Goal: Information Seeking & Learning: Understand process/instructions

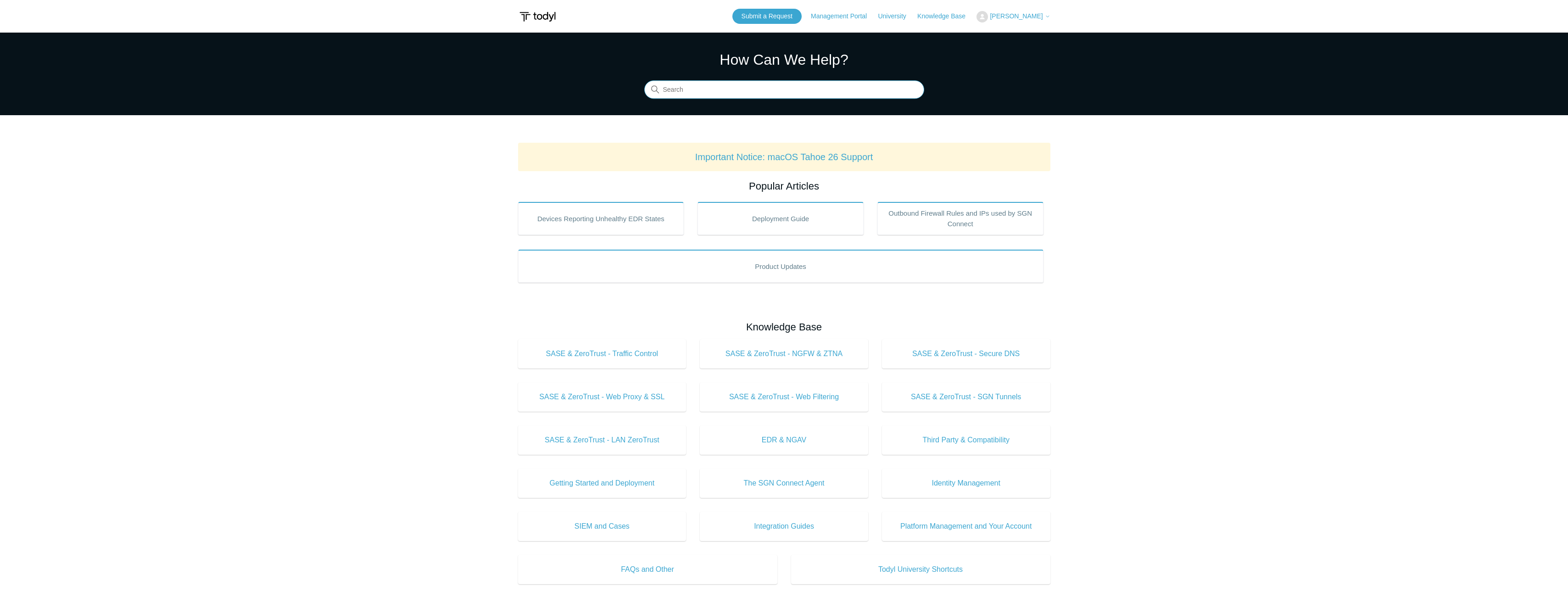
click at [704, 88] on input "Search" at bounding box center [784, 90] width 280 height 18
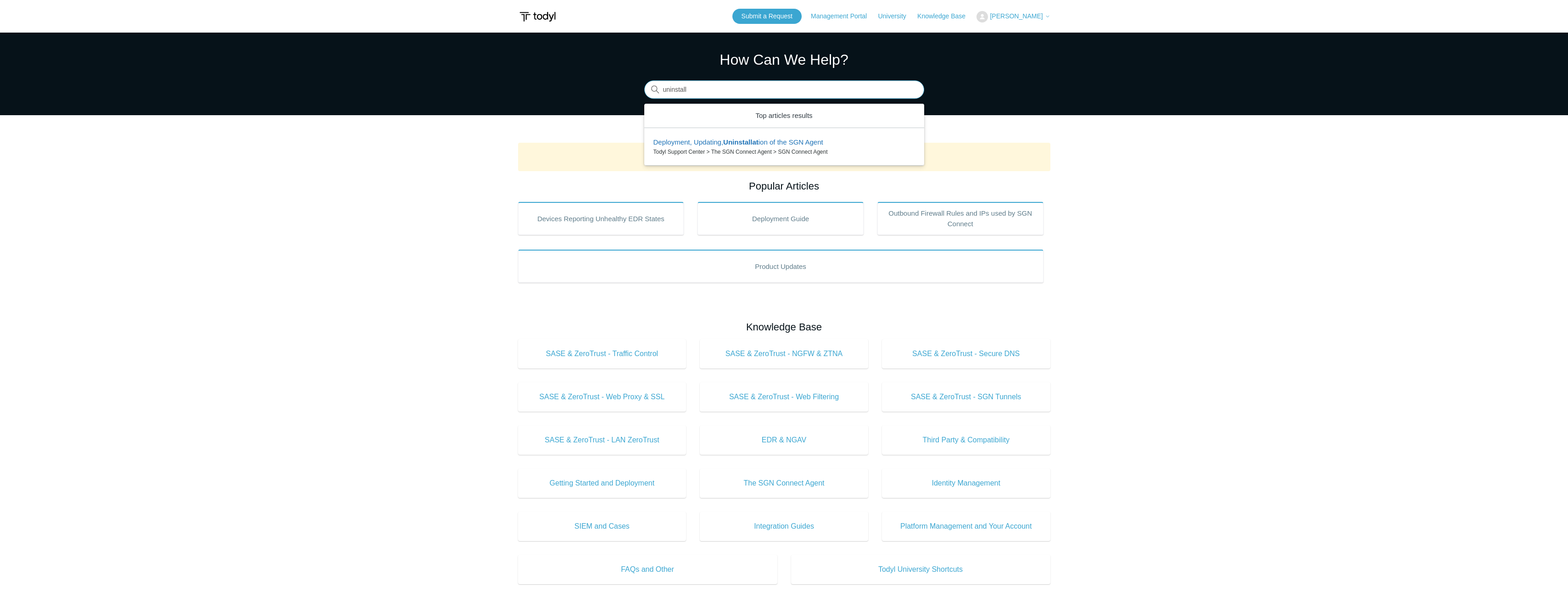
type input "uninstall"
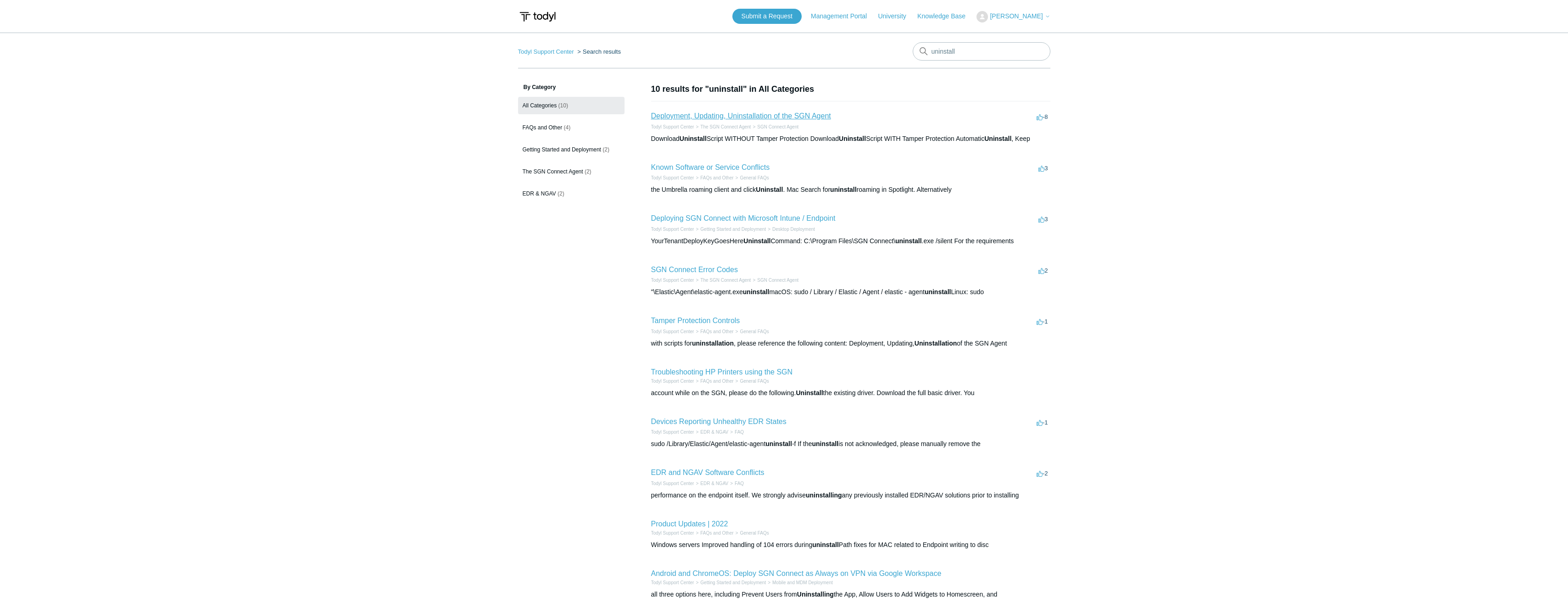
click at [763, 118] on link "Deployment, Updating, Uninstallation of the SGN Agent" at bounding box center [741, 115] width 180 height 7
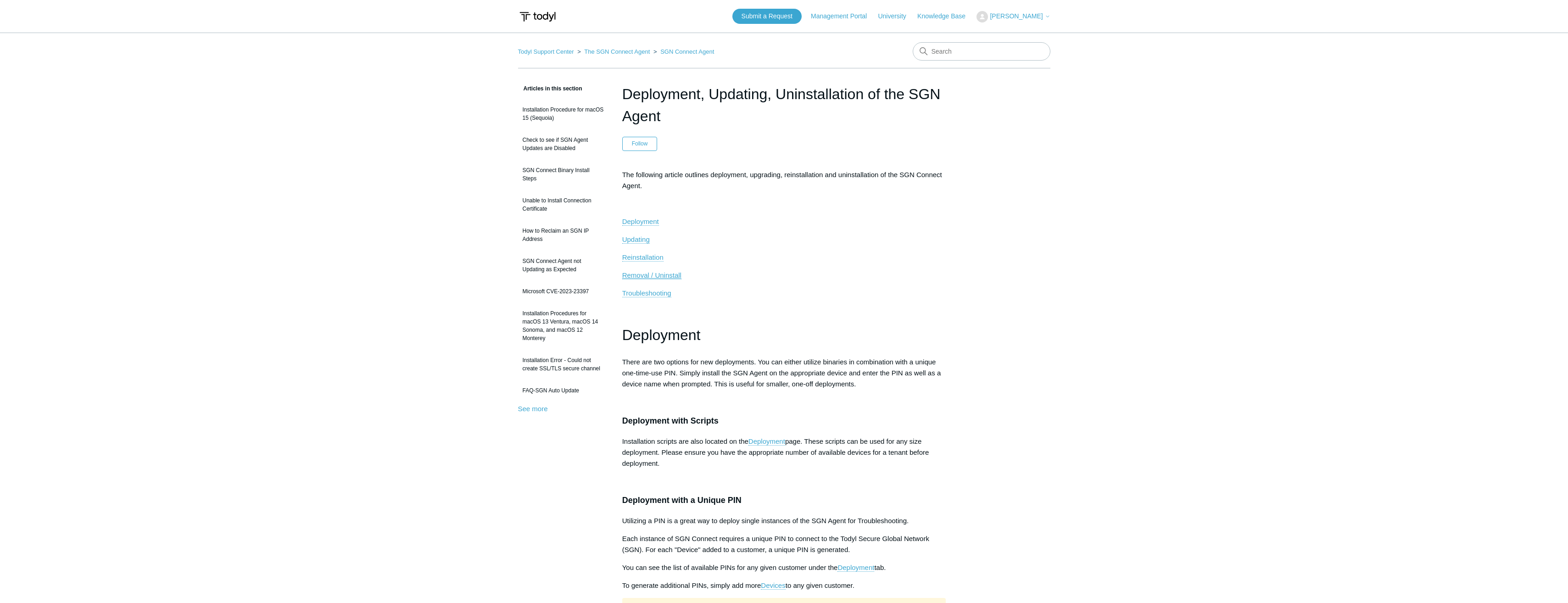
click at [637, 277] on span "Removal / Uninstall" at bounding box center [652, 274] width 59 height 7
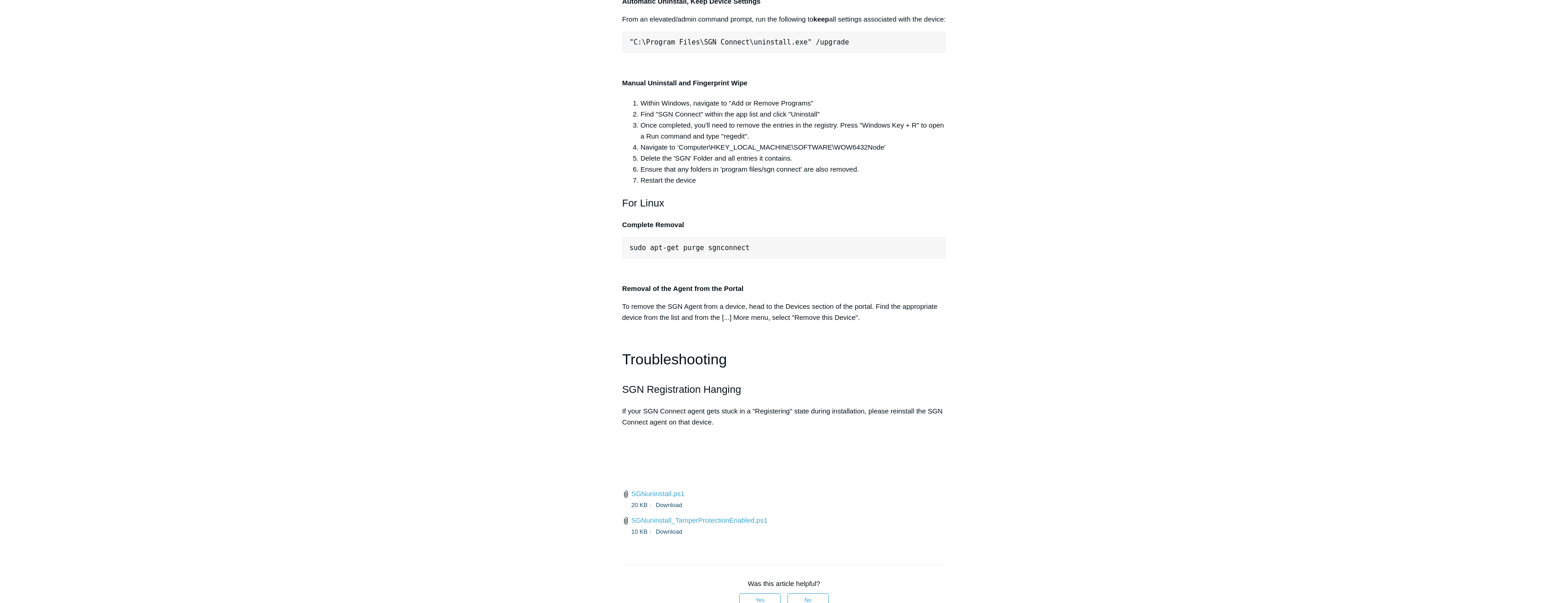
scroll to position [1830, 0]
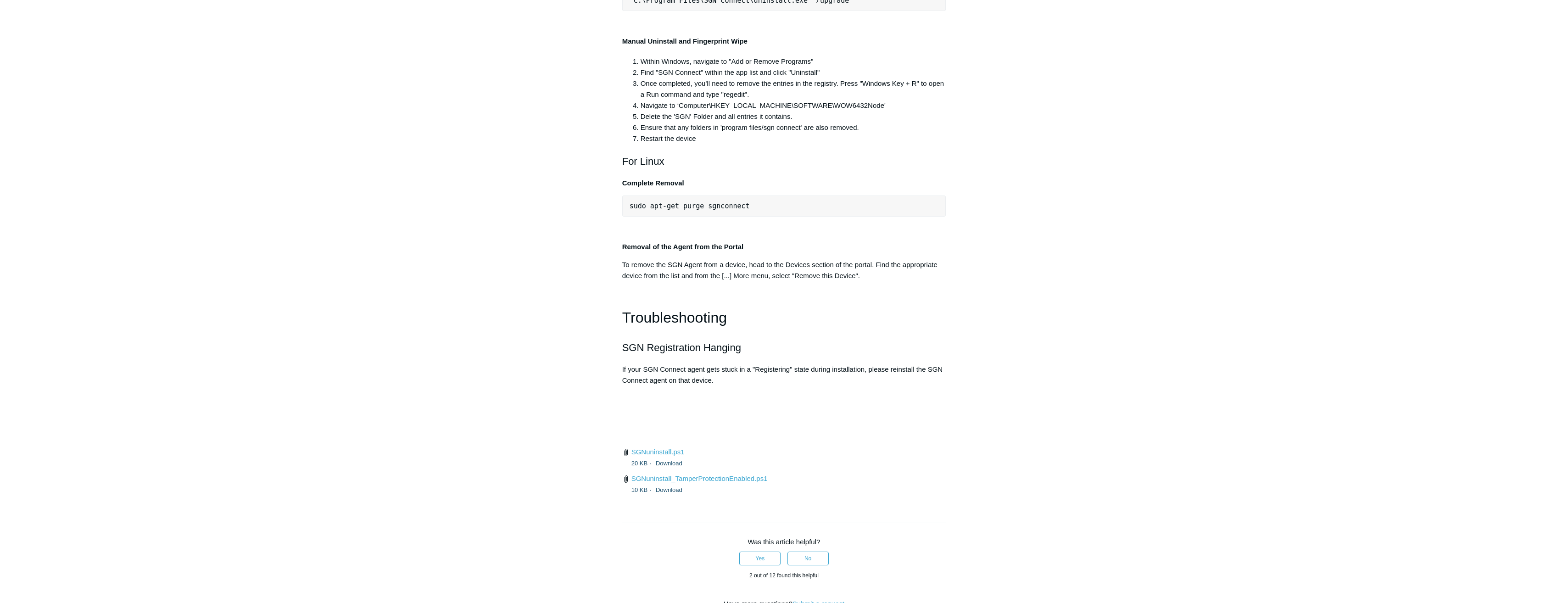
scroll to position [1876, 0]
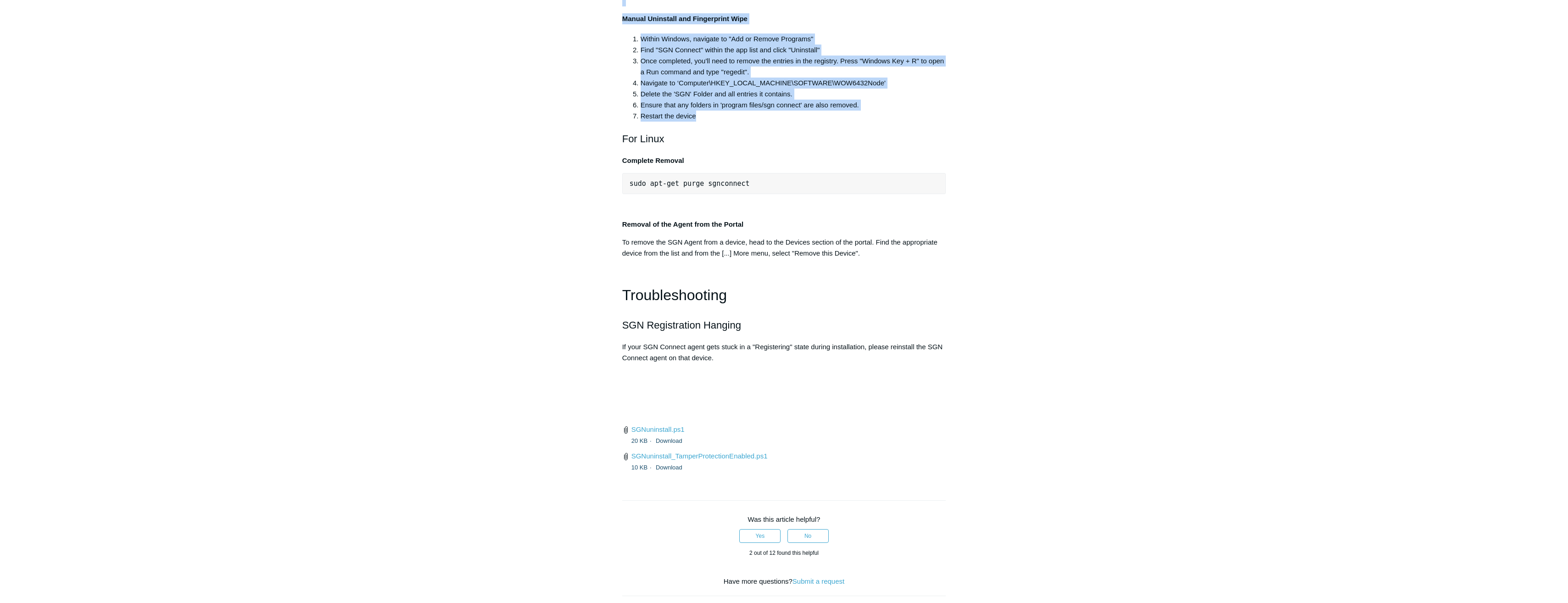
drag, startPoint x: 619, startPoint y: 62, endPoint x: 935, endPoint y: 481, distance: 524.8
copy div "For Windows Automatic Uninstall, Complete Wipe From an elevated/admin command p…"
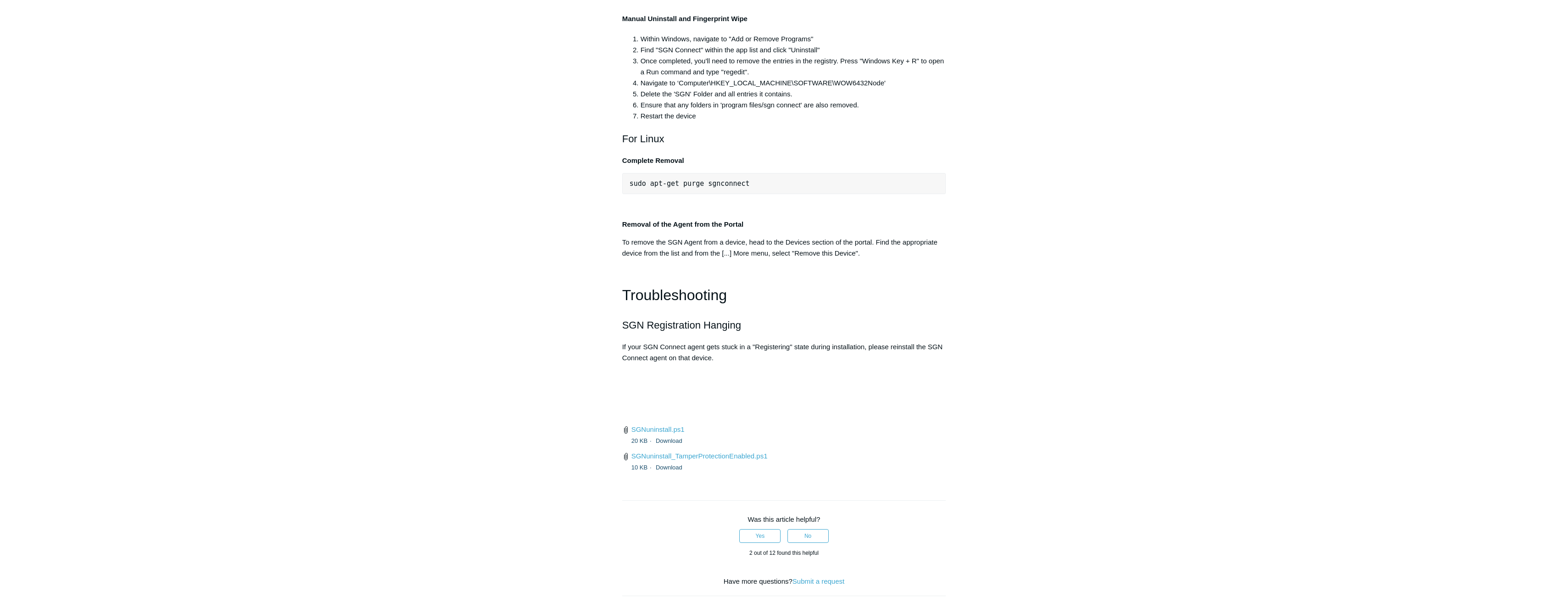
drag, startPoint x: 456, startPoint y: 313, endPoint x: 476, endPoint y: 259, distance: 57.6
